Goal: Find contact information: Find contact information

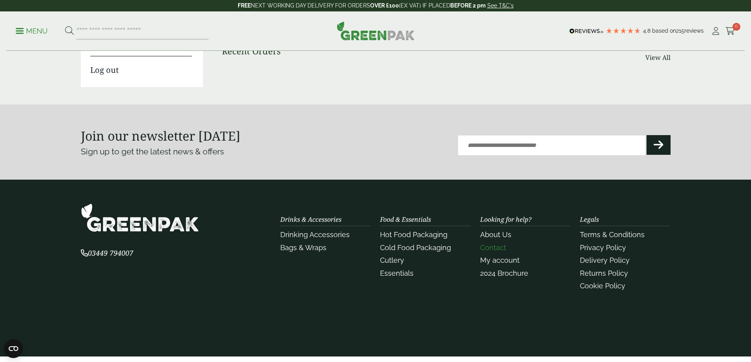
click at [491, 247] on link "Contact" at bounding box center [493, 248] width 26 height 8
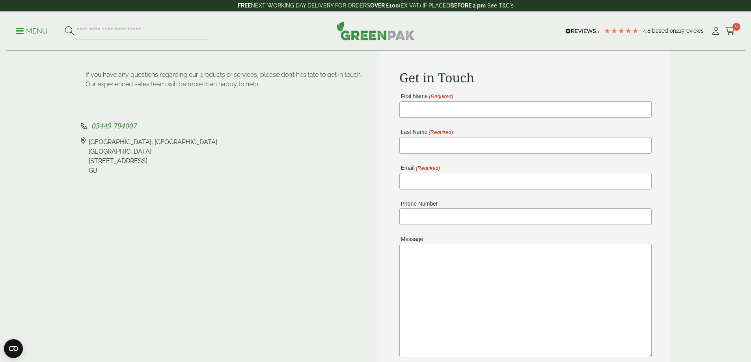
scroll to position [79, 0]
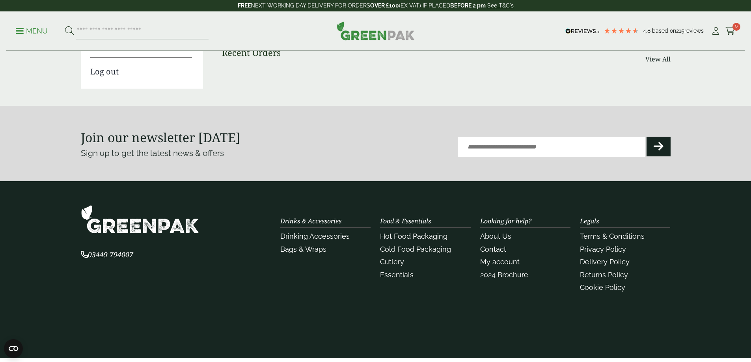
drag, startPoint x: 144, startPoint y: 258, endPoint x: 90, endPoint y: 254, distance: 54.2
click at [90, 254] on p "03449 794007" at bounding box center [176, 255] width 191 height 11
click at [90, 254] on span "03449 794007" at bounding box center [107, 254] width 52 height 9
